Goal: Transaction & Acquisition: Purchase product/service

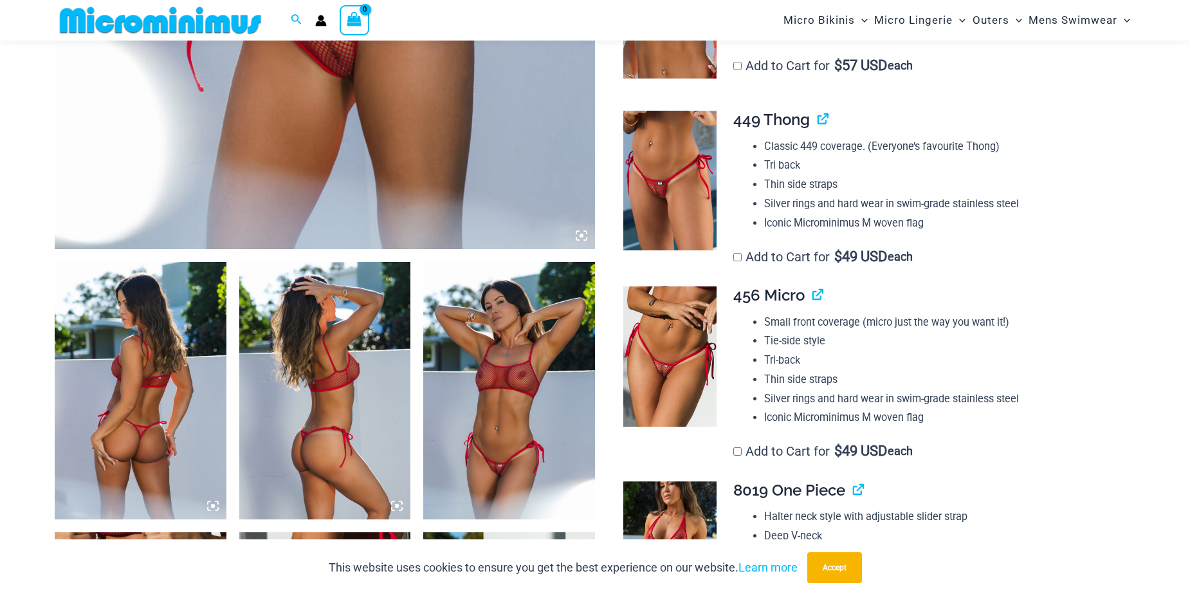
scroll to position [697, 0]
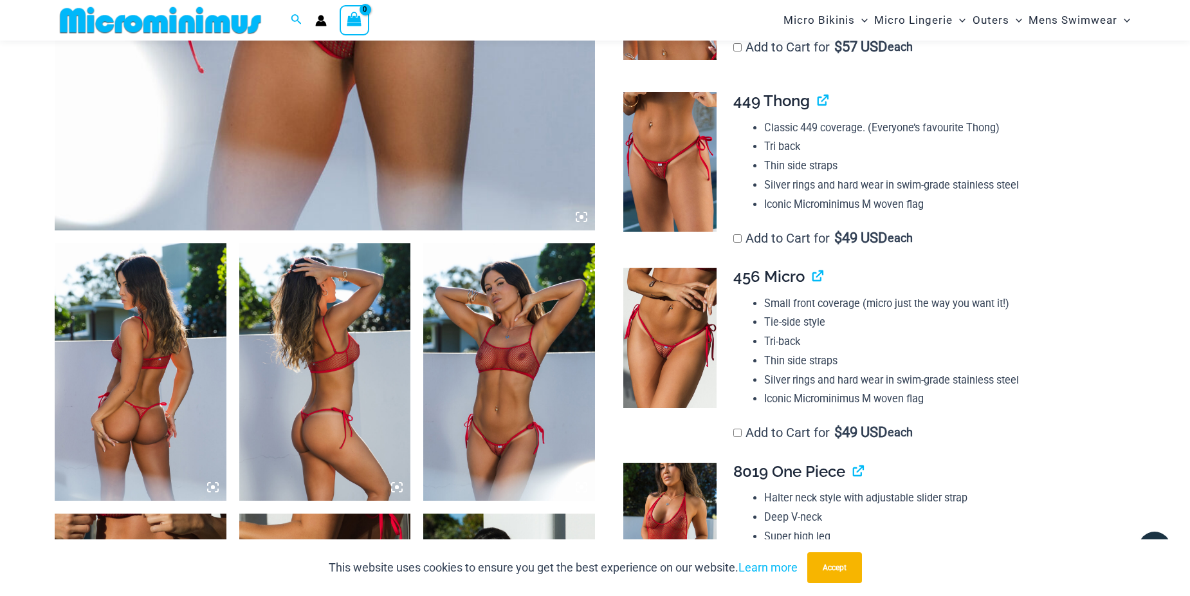
click at [120, 320] on img at bounding box center [141, 371] width 172 height 257
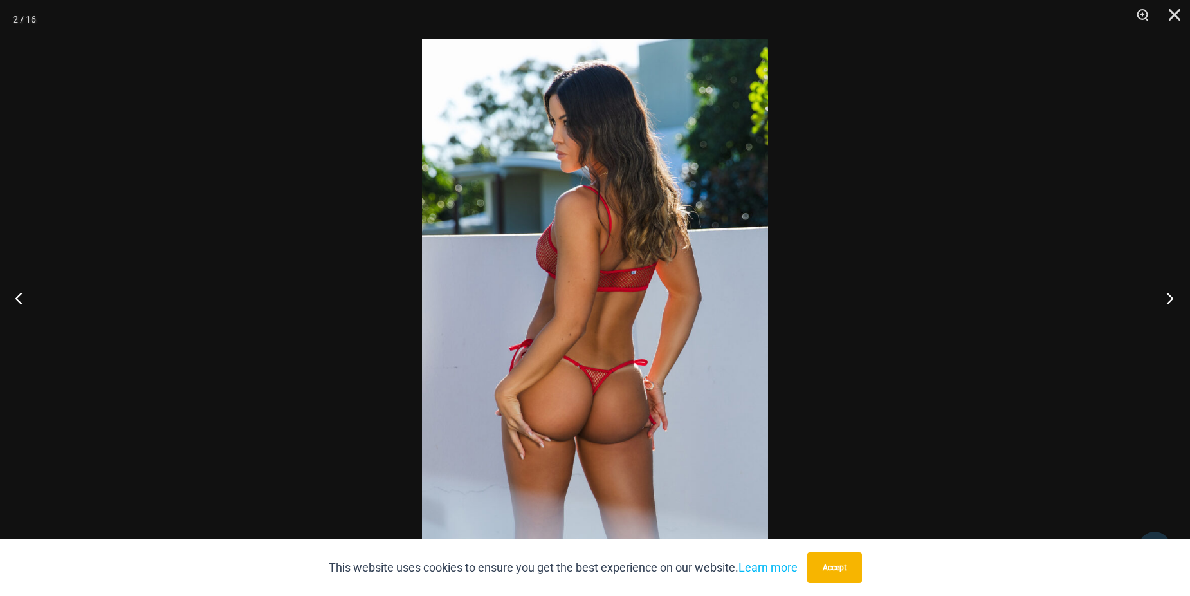
click at [1168, 296] on button "Next" at bounding box center [1166, 298] width 48 height 64
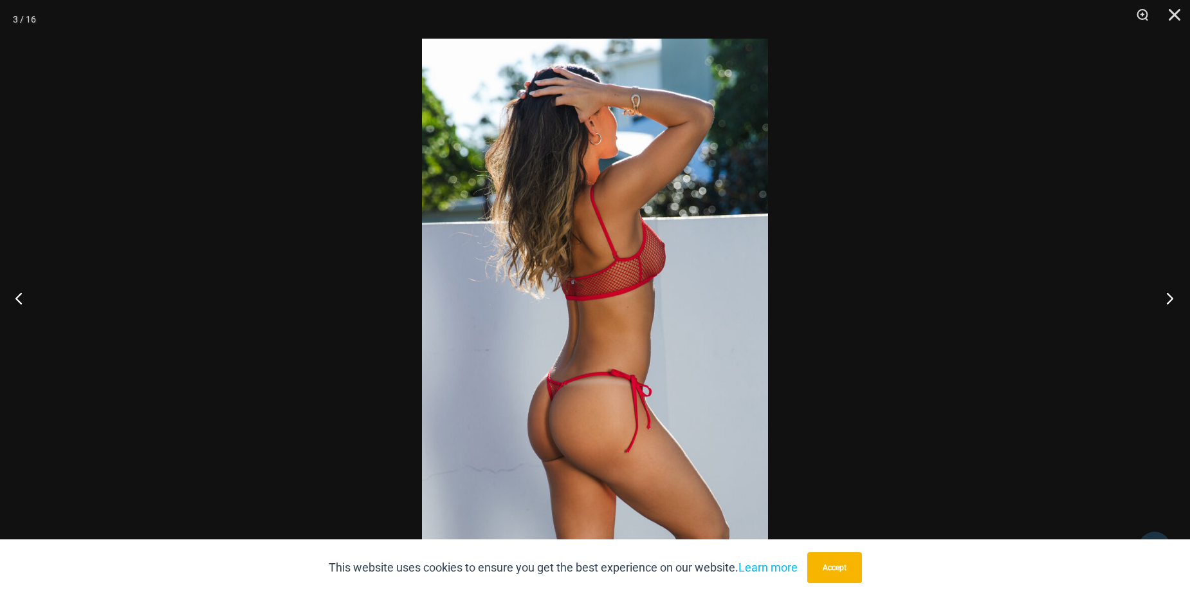
click at [1168, 296] on button "Next" at bounding box center [1166, 298] width 48 height 64
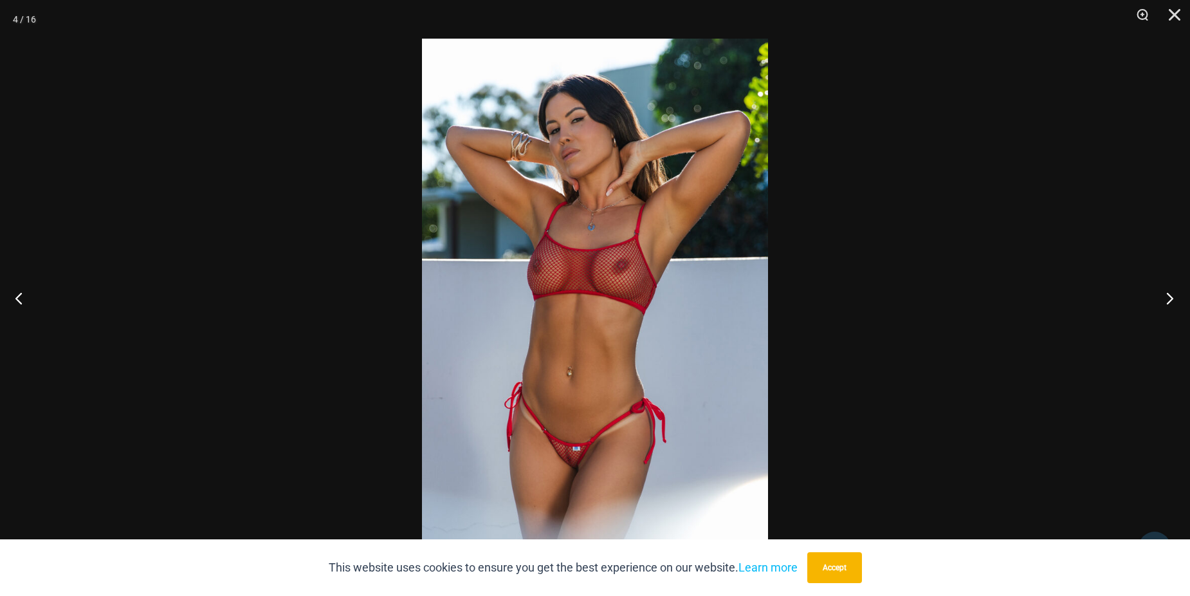
click at [1168, 296] on button "Next" at bounding box center [1166, 298] width 48 height 64
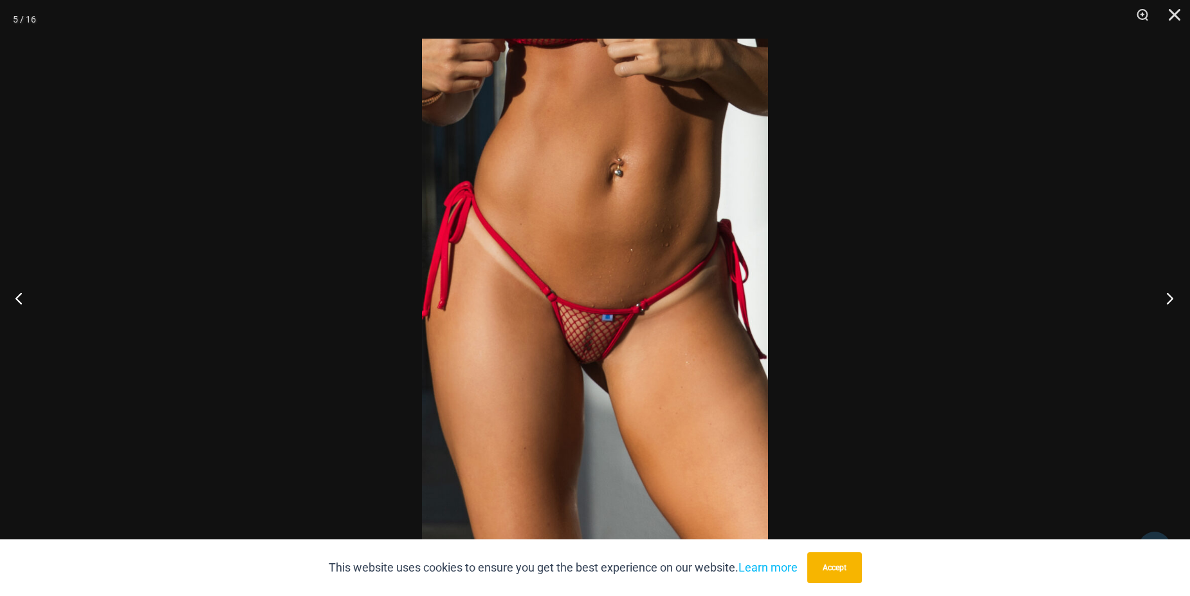
click at [1168, 296] on button "Next" at bounding box center [1166, 298] width 48 height 64
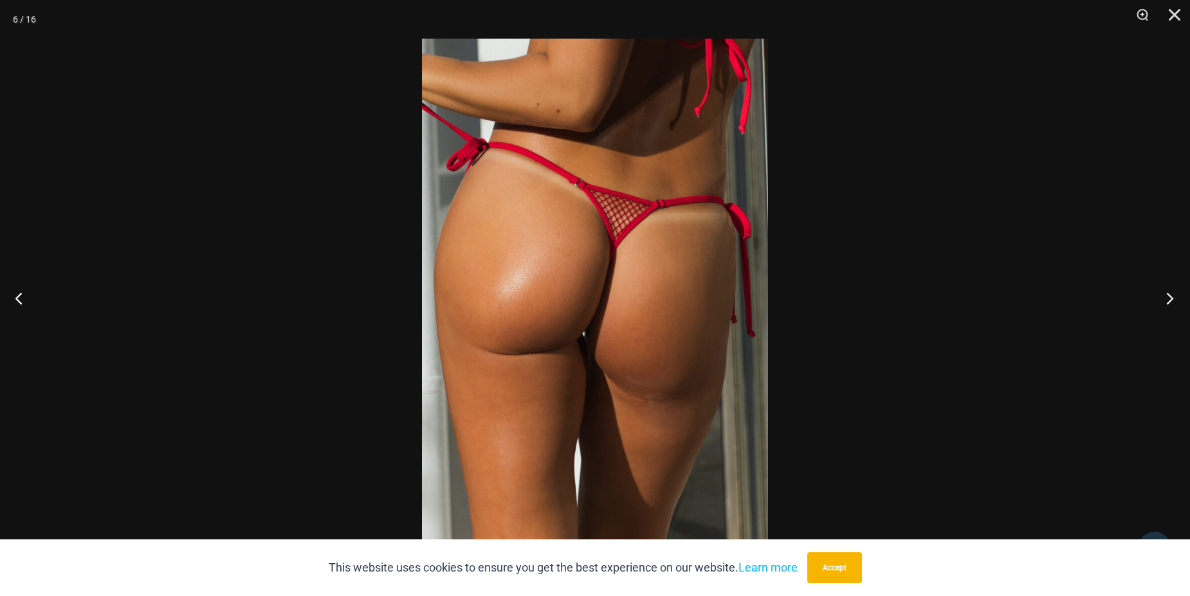
click at [1168, 296] on button "Next" at bounding box center [1166, 298] width 48 height 64
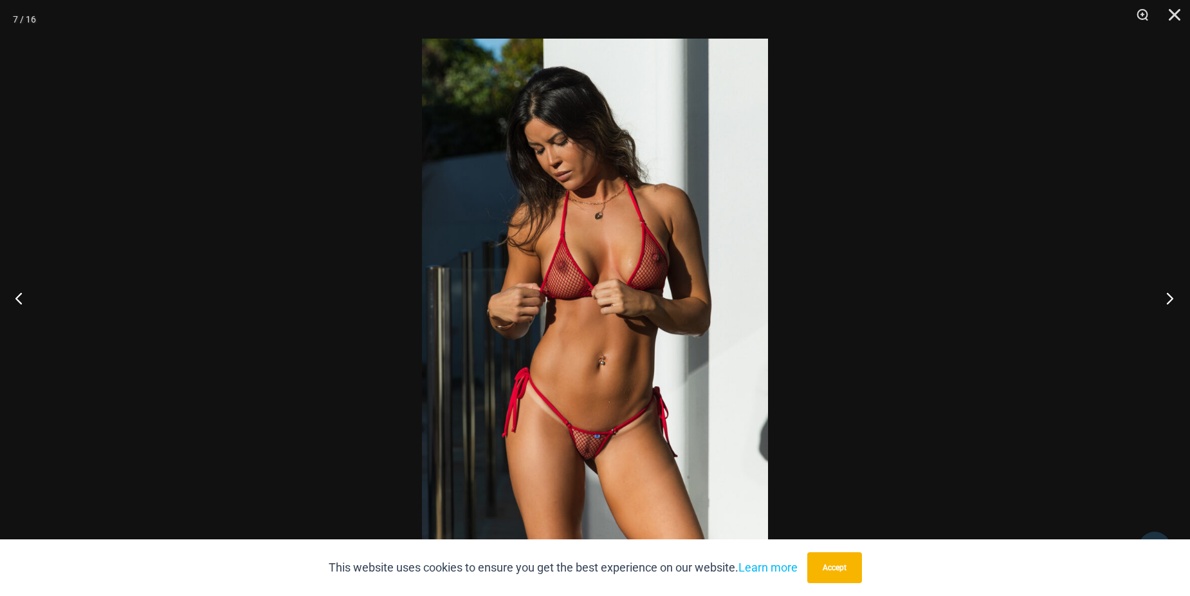
click at [1168, 296] on button "Next" at bounding box center [1166, 298] width 48 height 64
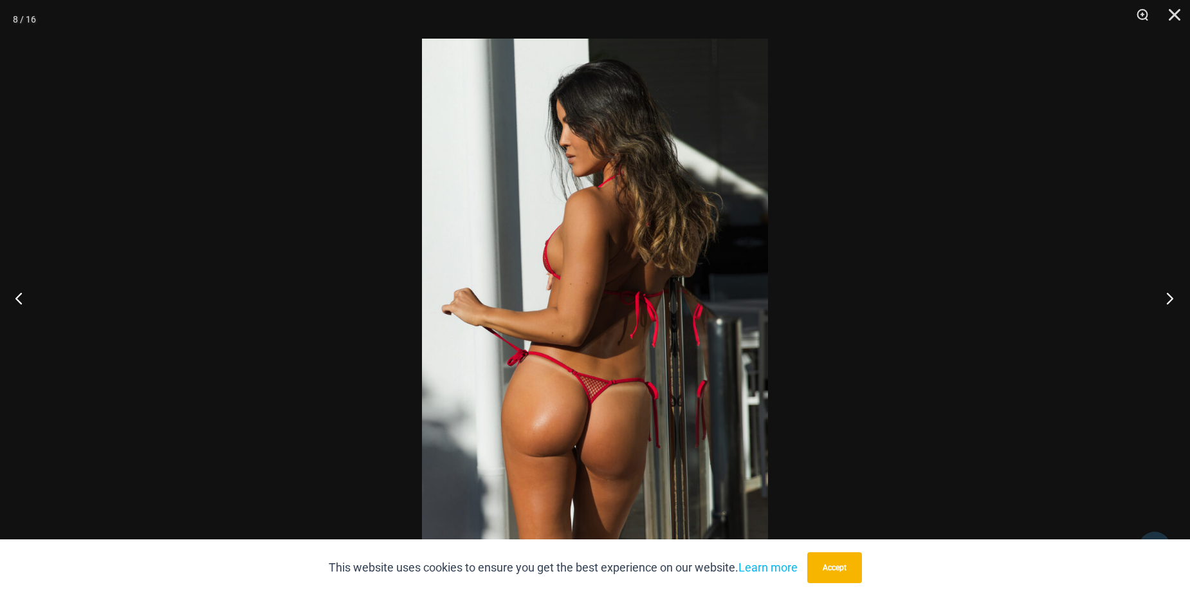
click at [1168, 296] on button "Next" at bounding box center [1166, 298] width 48 height 64
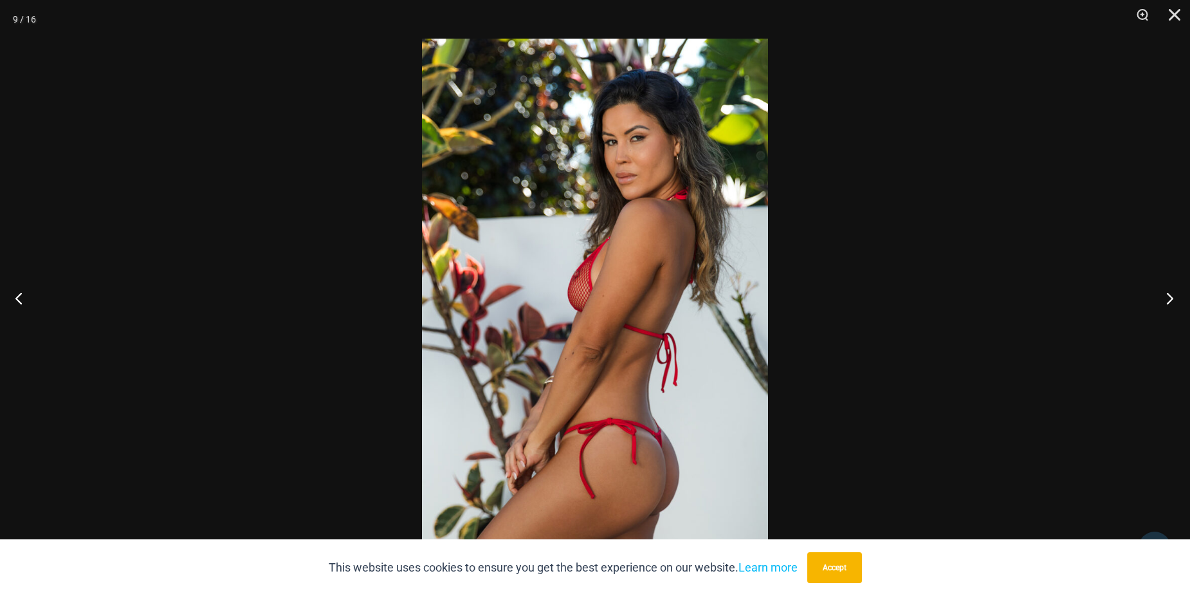
click at [1168, 296] on button "Next" at bounding box center [1166, 298] width 48 height 64
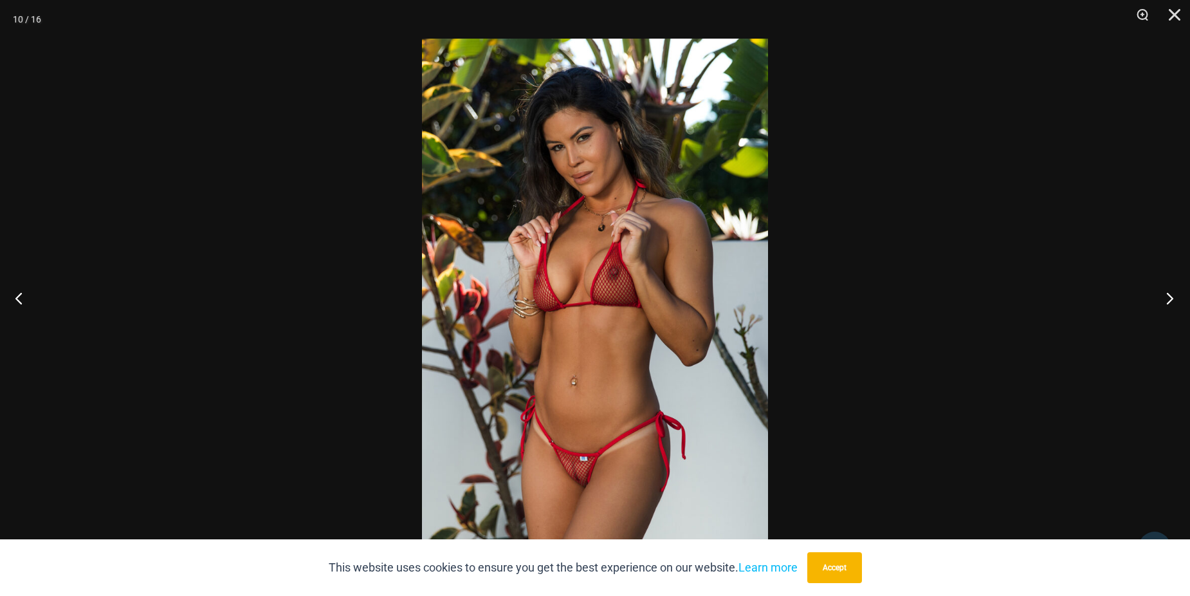
click at [1168, 296] on button "Next" at bounding box center [1166, 298] width 48 height 64
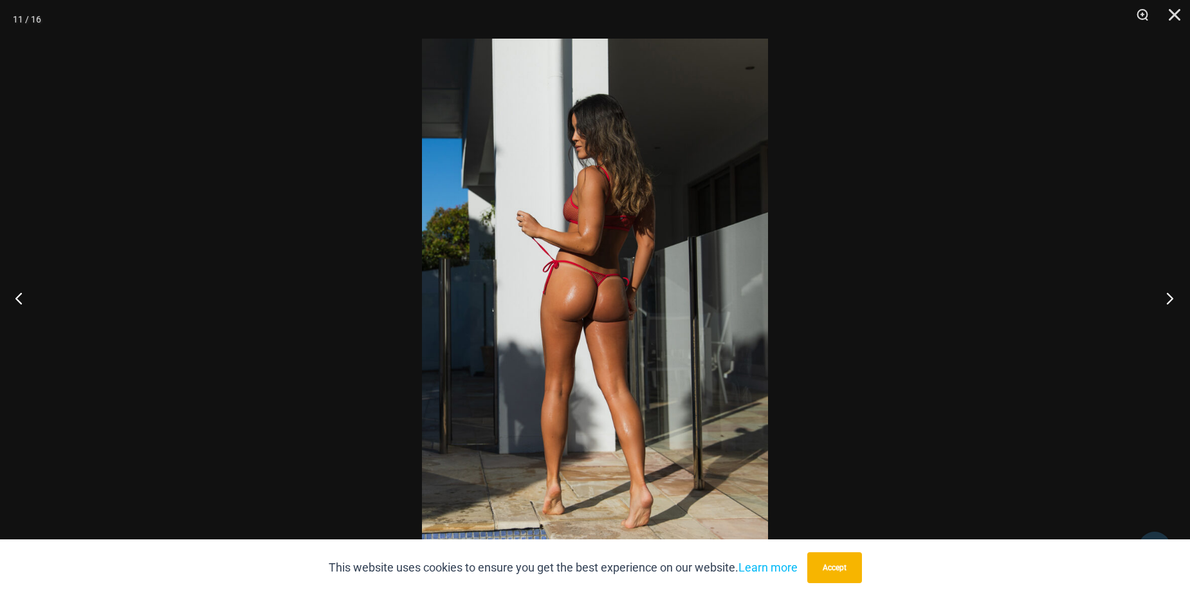
click at [1168, 296] on button "Next" at bounding box center [1166, 298] width 48 height 64
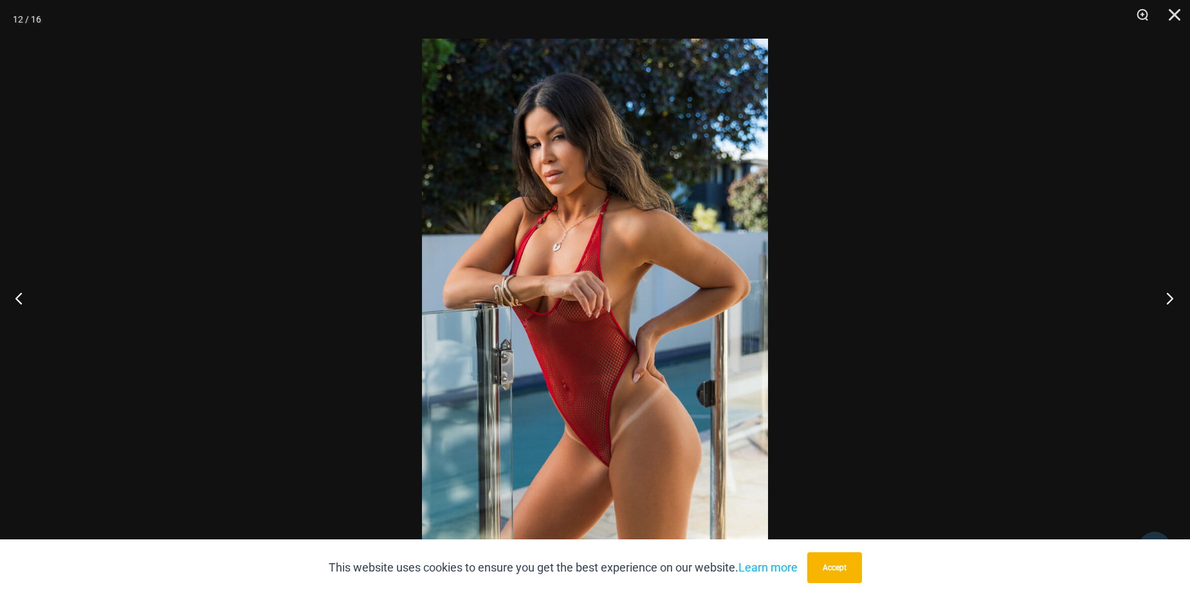
click at [1168, 296] on button "Next" at bounding box center [1166, 298] width 48 height 64
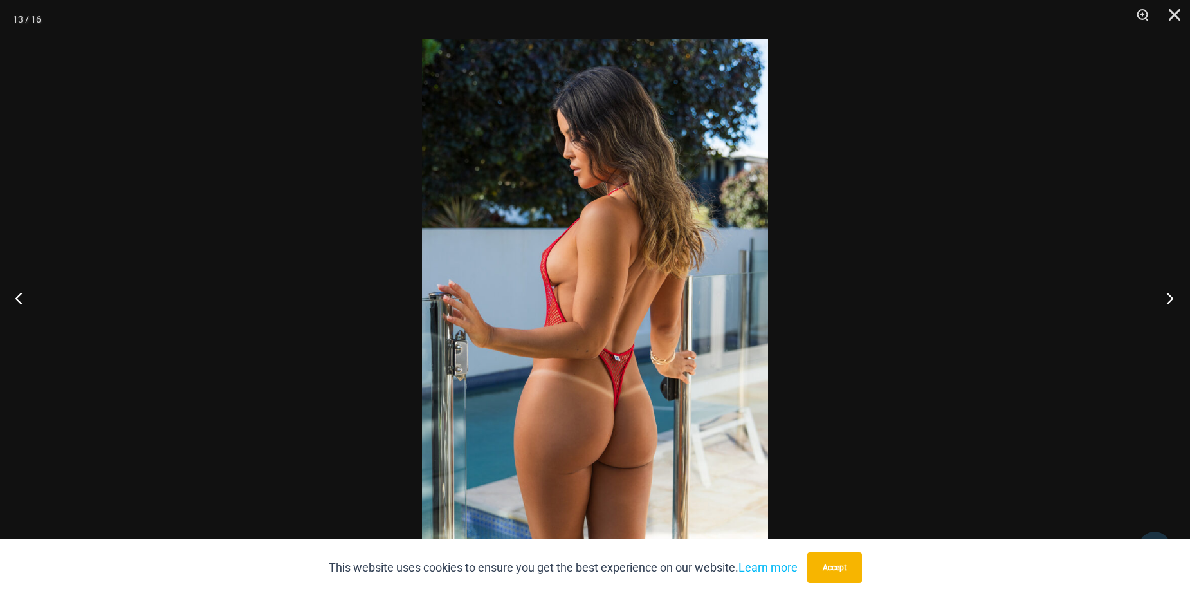
click at [1168, 296] on button "Next" at bounding box center [1166, 298] width 48 height 64
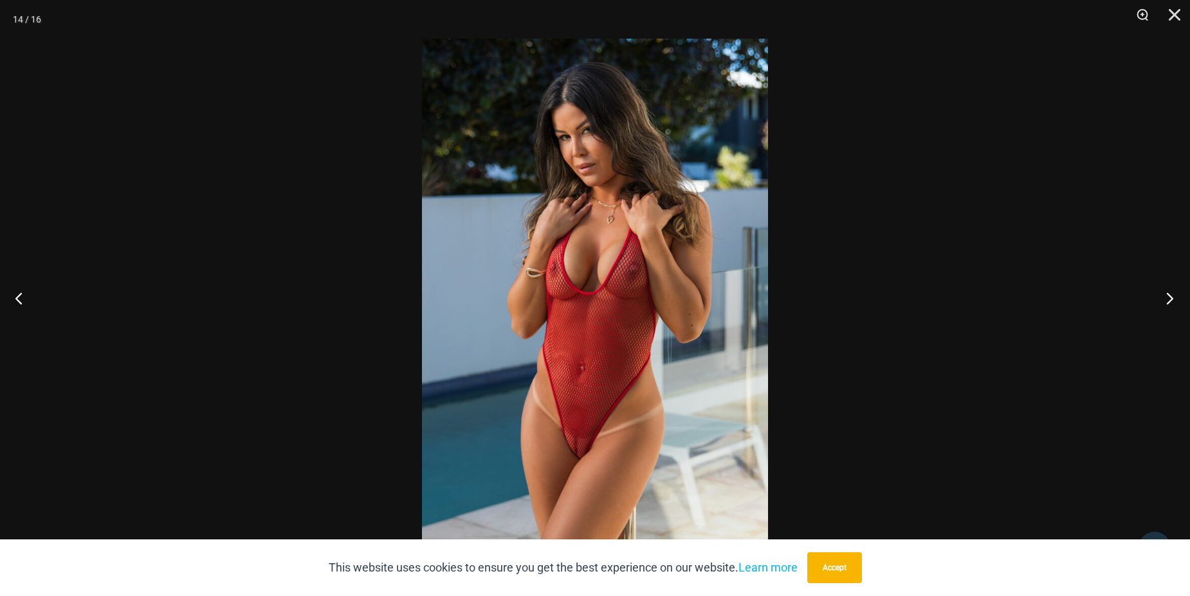
click at [1168, 296] on button "Next" at bounding box center [1166, 298] width 48 height 64
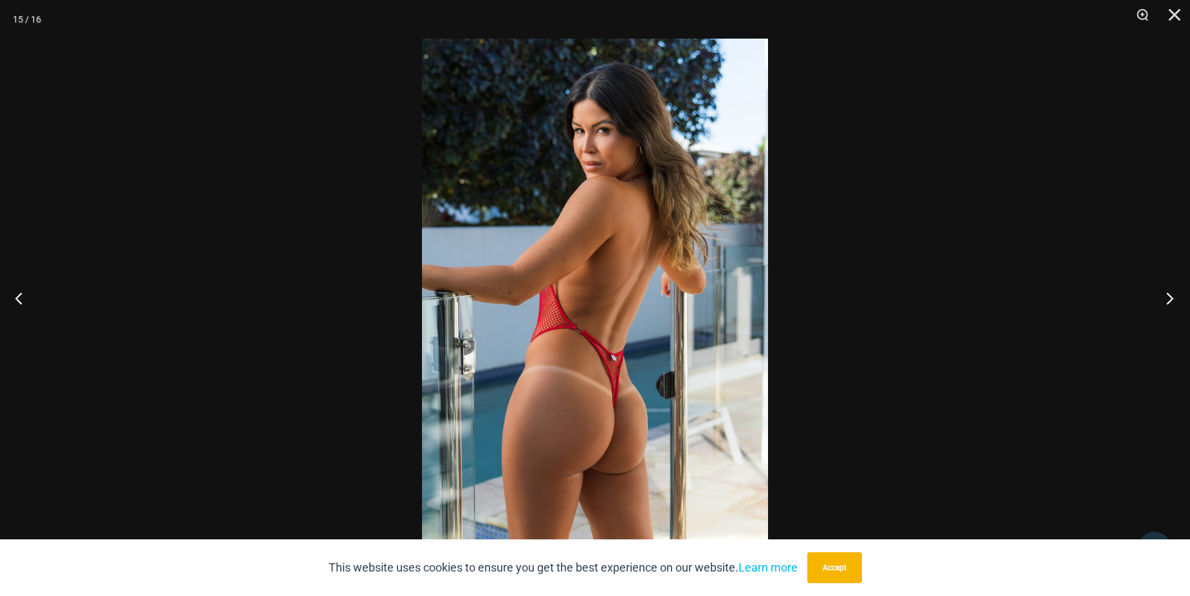
click at [1168, 296] on button "Next" at bounding box center [1166, 298] width 48 height 64
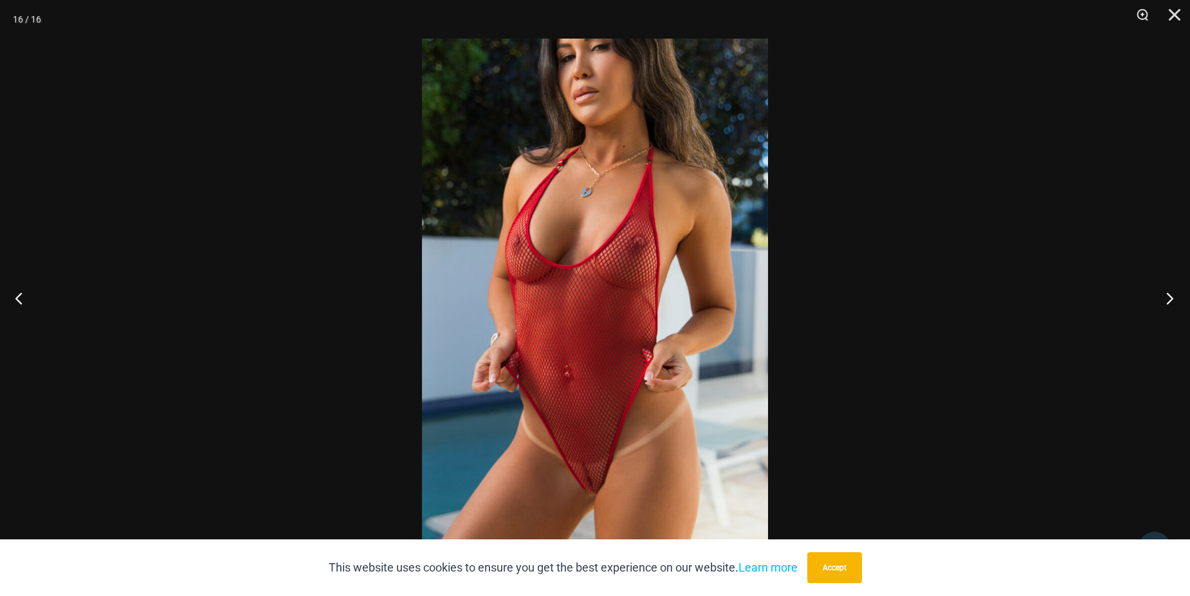
click at [1168, 296] on button "Next" at bounding box center [1166, 298] width 48 height 64
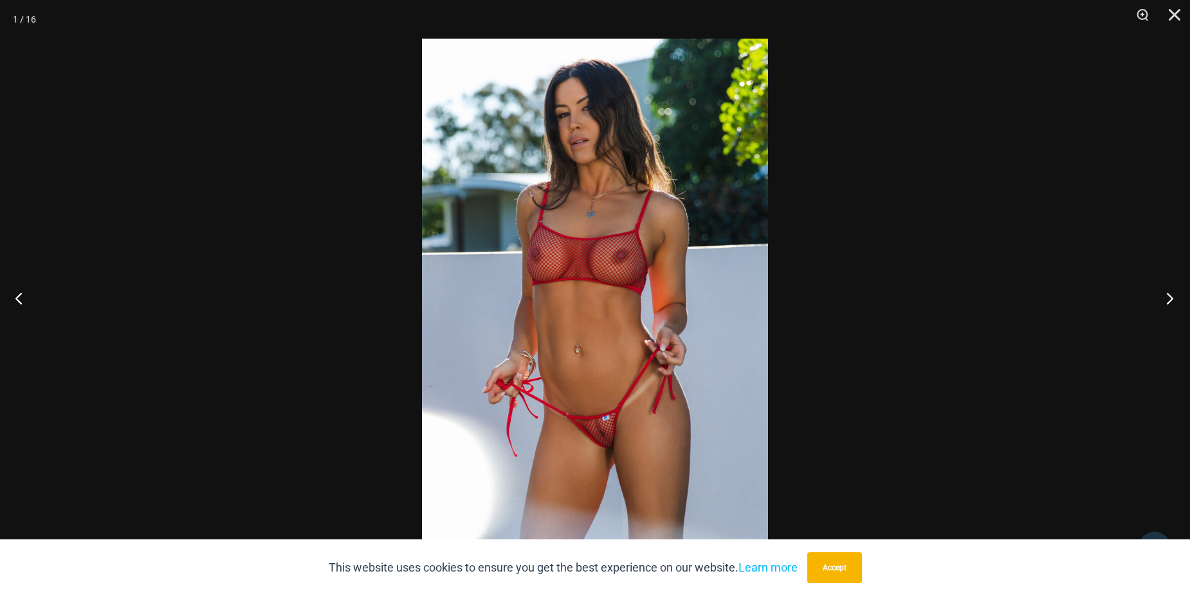
click at [1168, 296] on button "Next" at bounding box center [1166, 298] width 48 height 64
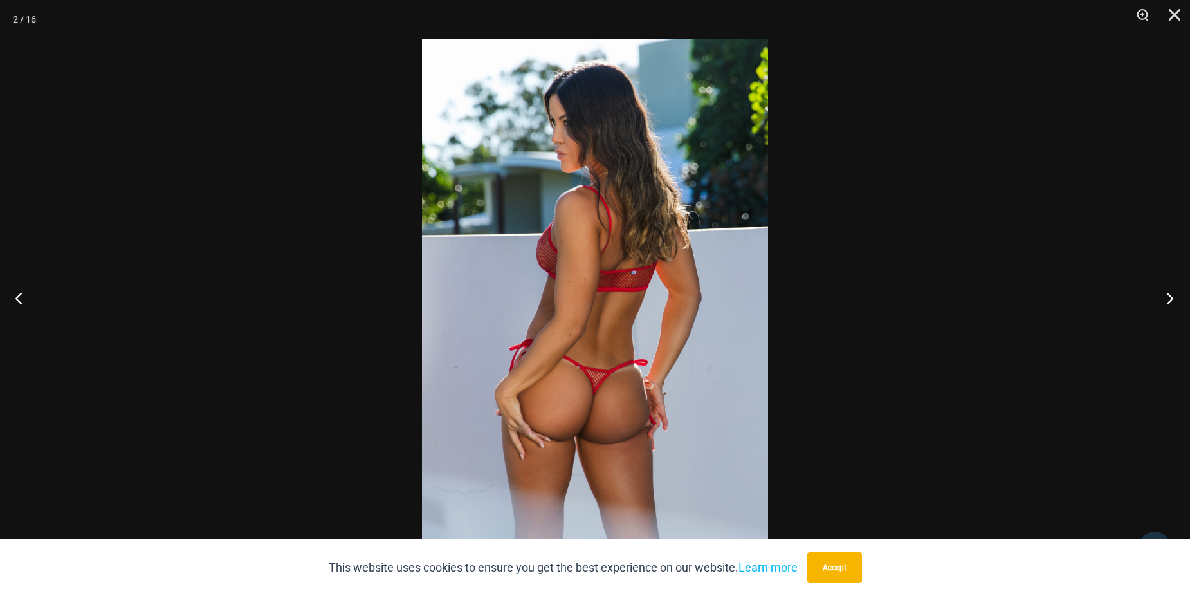
click at [1168, 296] on button "Next" at bounding box center [1166, 298] width 48 height 64
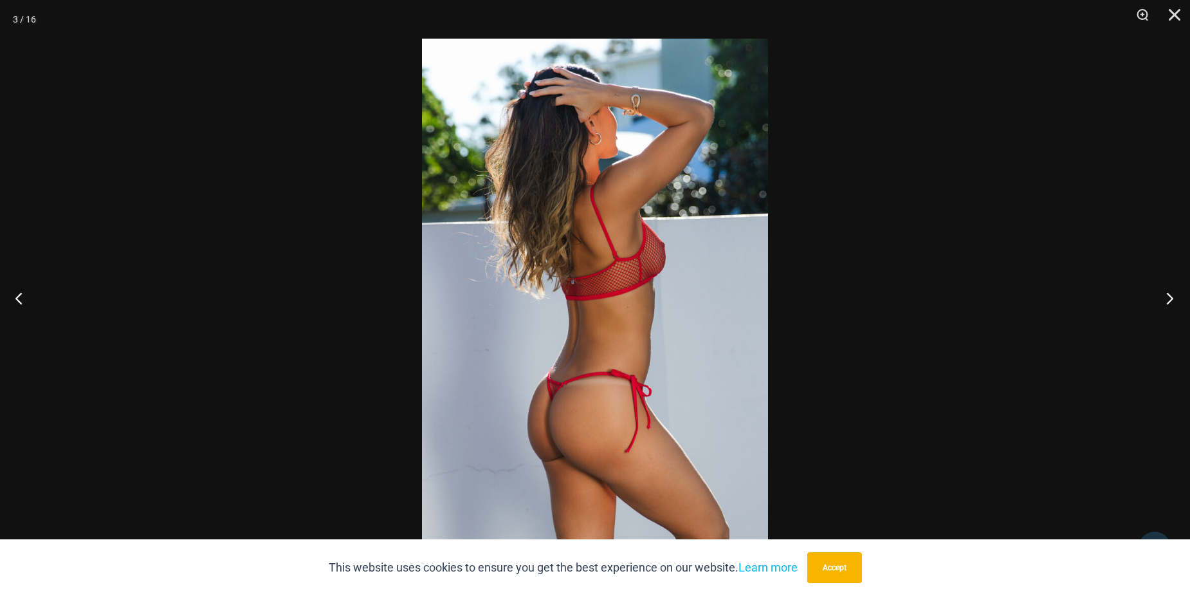
click at [1168, 296] on button "Next" at bounding box center [1166, 298] width 48 height 64
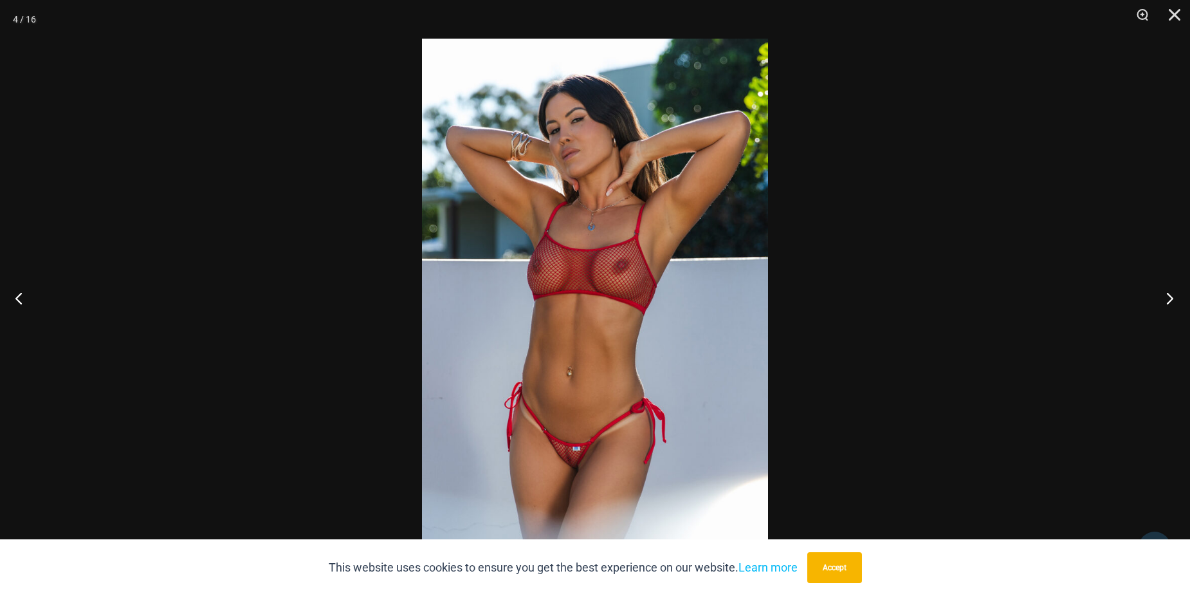
click at [1168, 296] on button "Next" at bounding box center [1166, 298] width 48 height 64
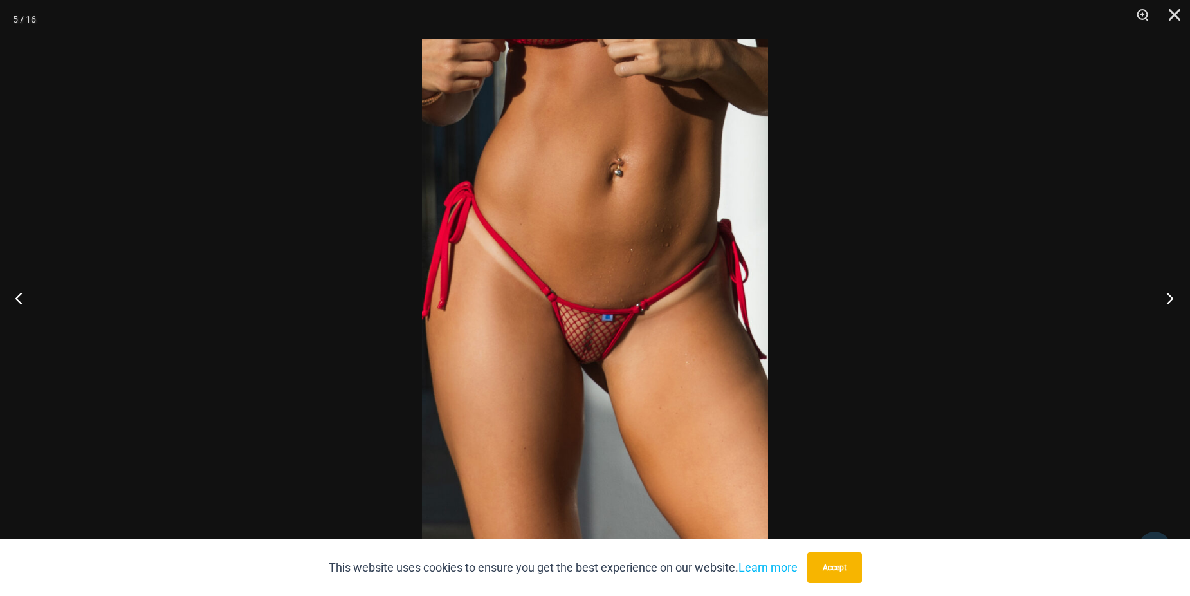
click at [1168, 296] on button "Next" at bounding box center [1166, 298] width 48 height 64
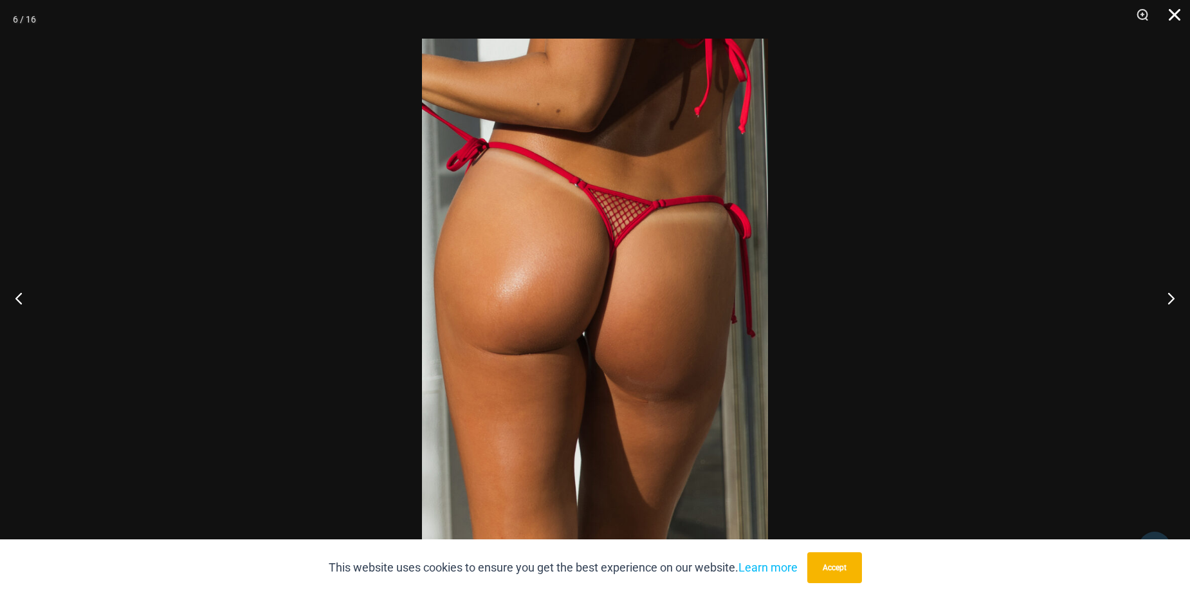
click at [1173, 12] on button "Close" at bounding box center [1170, 19] width 32 height 39
